Goal: Navigation & Orientation: Go to known website

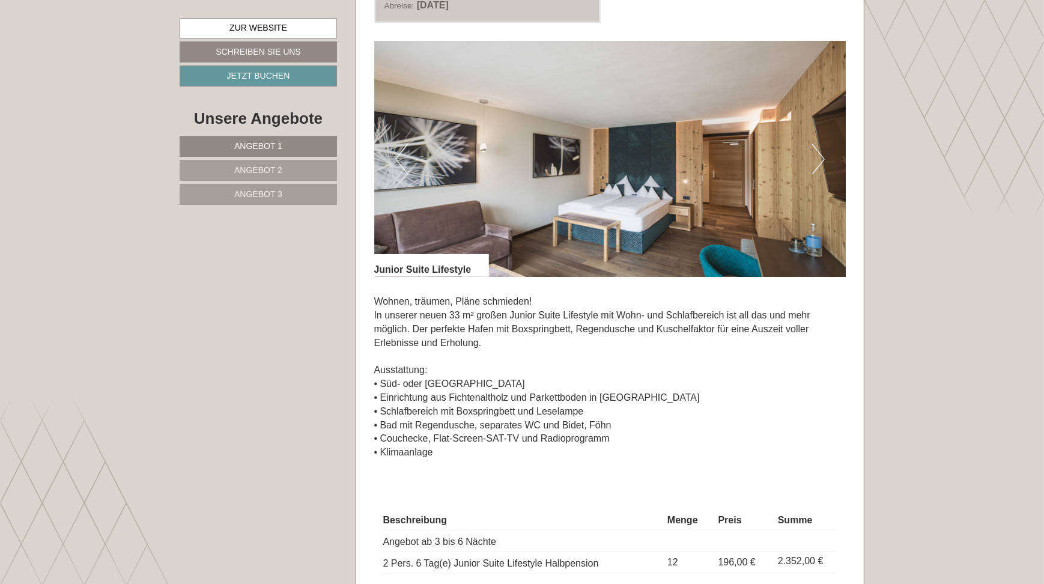
scroll to position [781, 0]
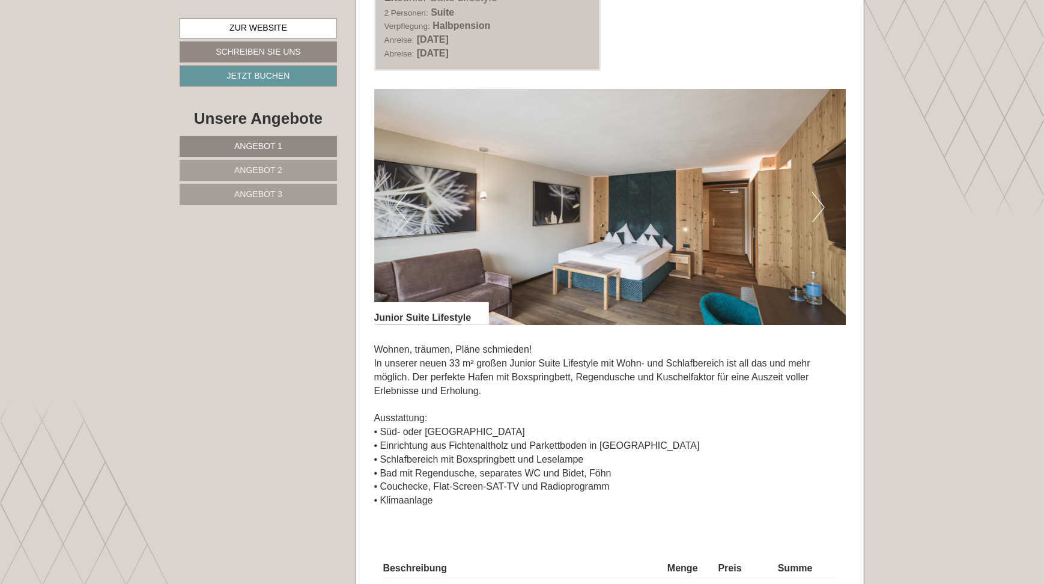
click at [811, 218] on img at bounding box center [610, 207] width 472 height 236
click at [817, 206] on button "Next" at bounding box center [818, 207] width 13 height 30
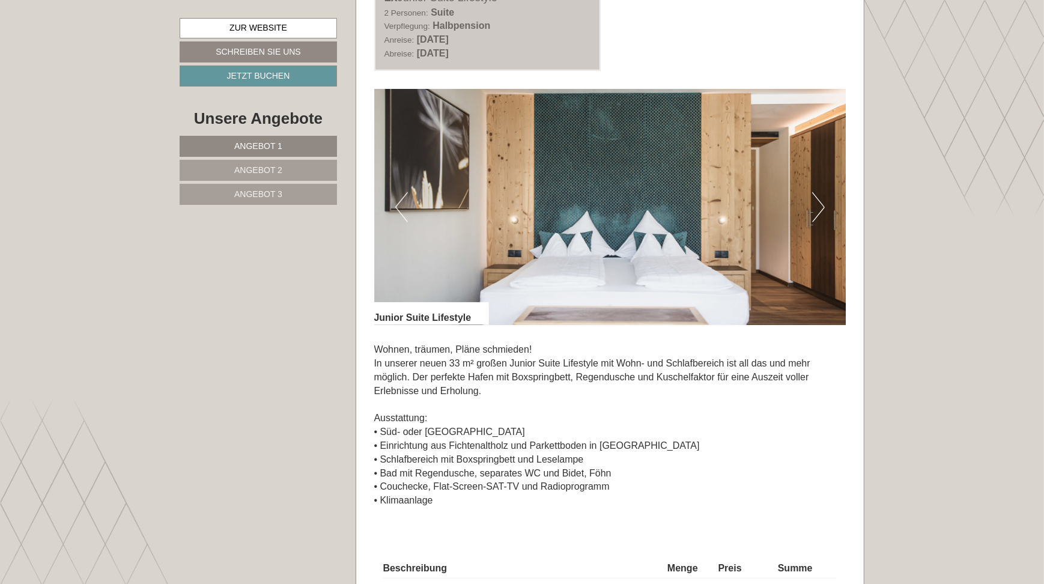
click at [817, 206] on button "Next" at bounding box center [818, 207] width 13 height 30
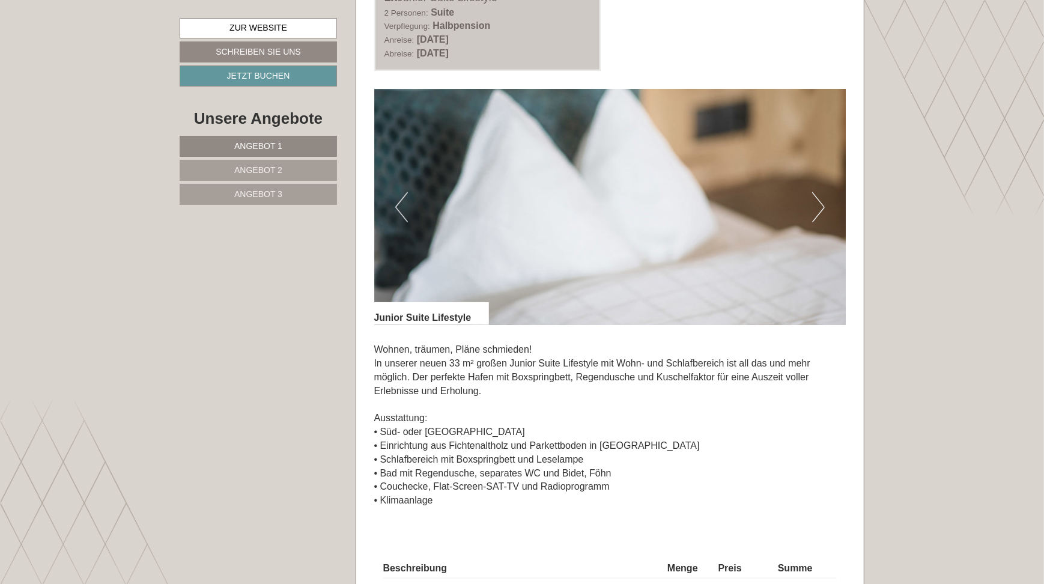
click at [817, 206] on button "Next" at bounding box center [818, 207] width 13 height 30
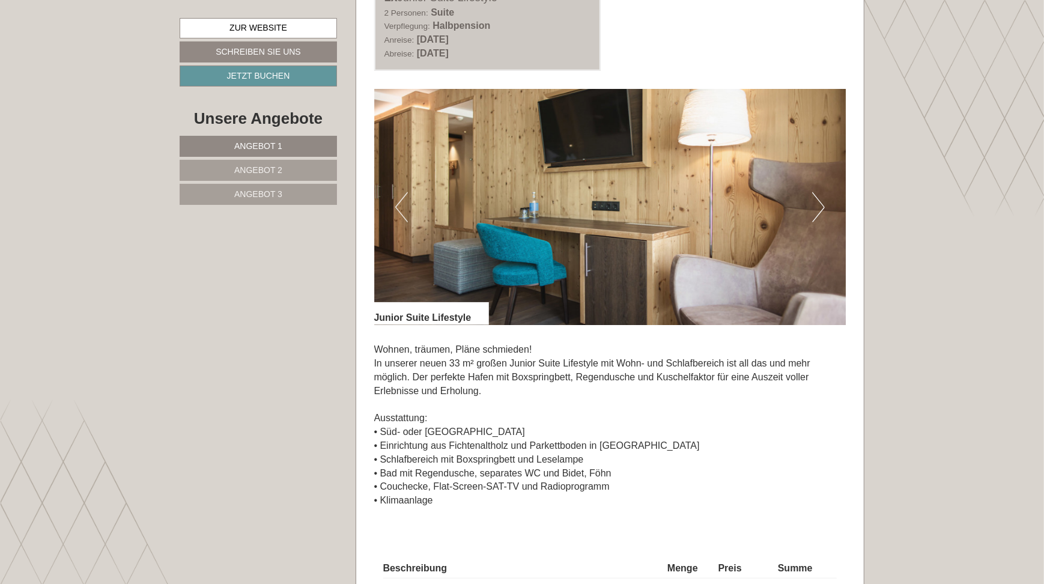
click at [817, 206] on button "Next" at bounding box center [818, 207] width 13 height 30
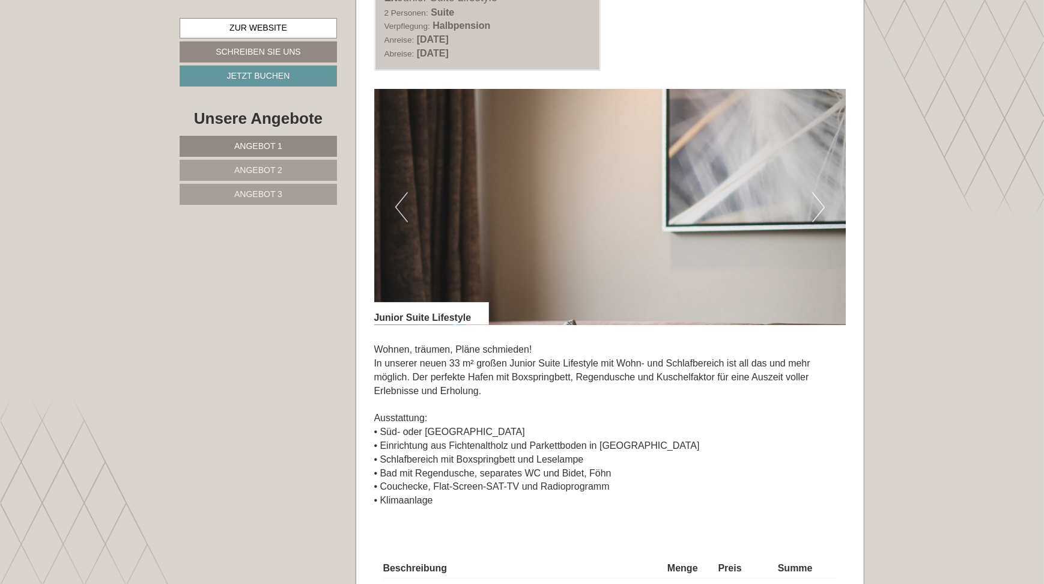
click at [817, 206] on button "Next" at bounding box center [818, 207] width 13 height 30
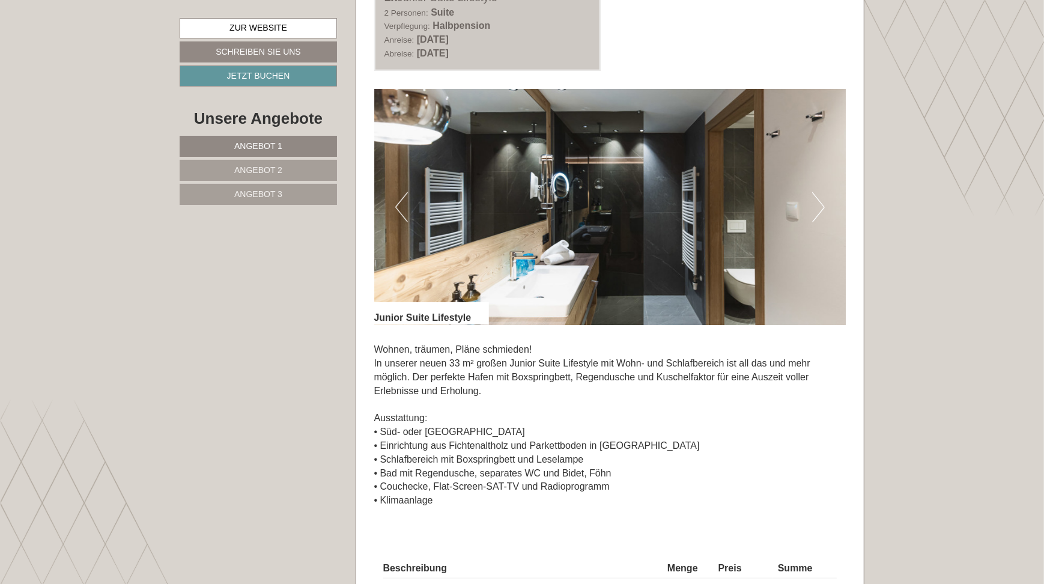
click at [817, 206] on button "Next" at bounding box center [818, 207] width 13 height 30
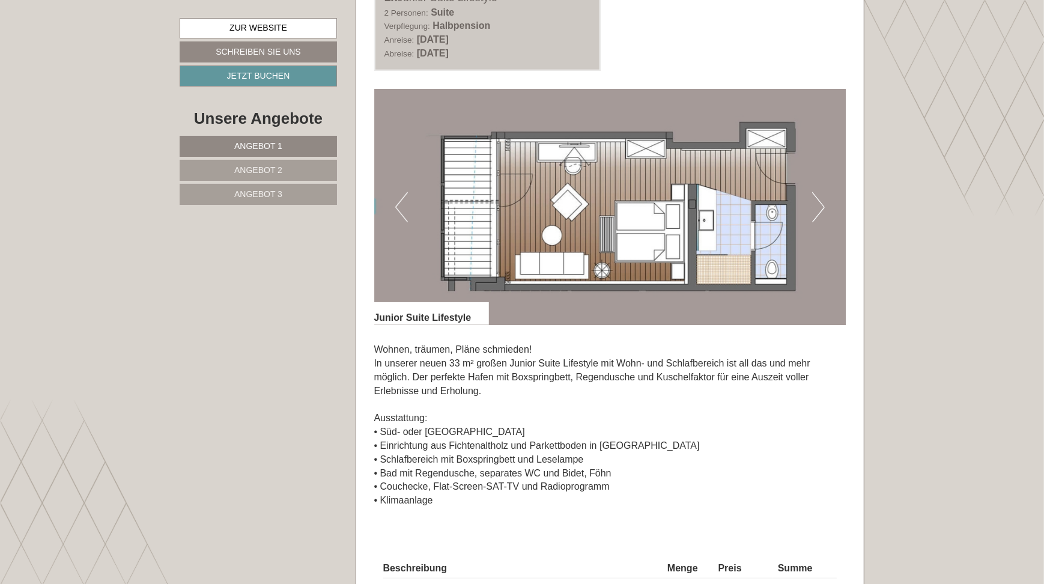
click at [818, 207] on button "Next" at bounding box center [818, 207] width 13 height 30
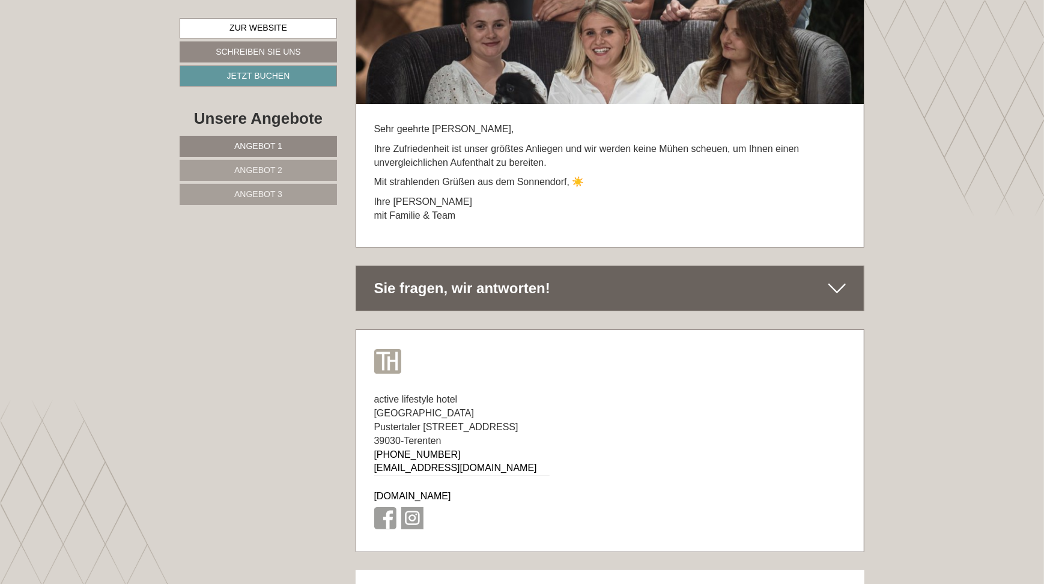
scroll to position [7301, 0]
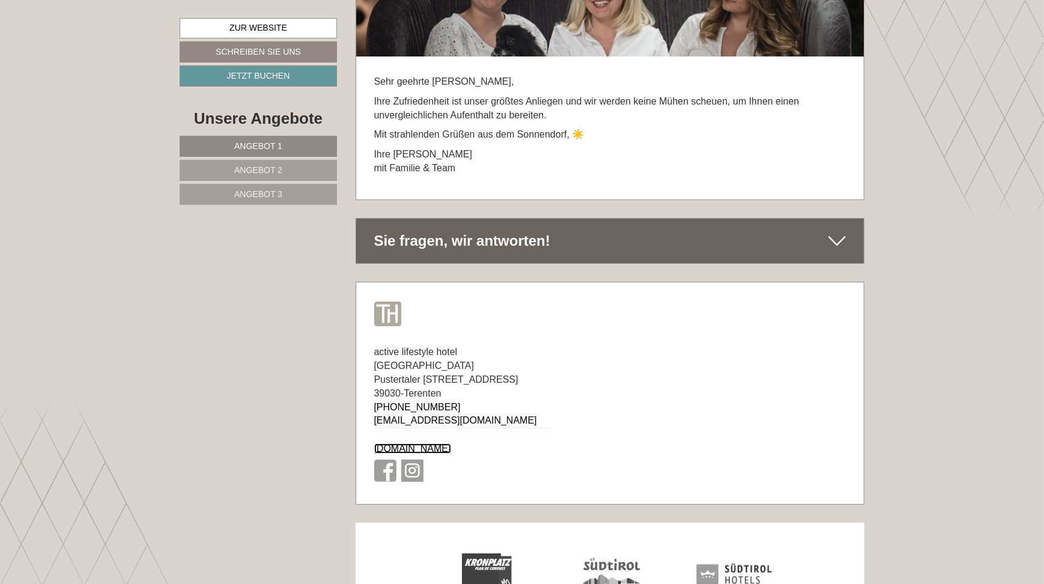
click at [434, 443] on link "[DOMAIN_NAME]" at bounding box center [412, 448] width 77 height 10
